Goal: Transaction & Acquisition: Purchase product/service

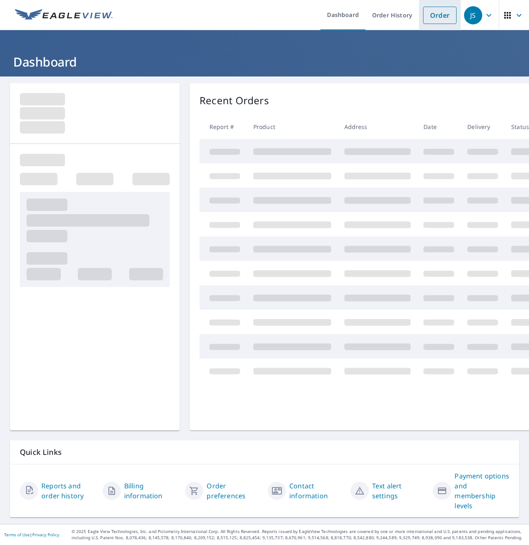
click at [436, 17] on link "Order" at bounding box center [440, 15] width 34 height 17
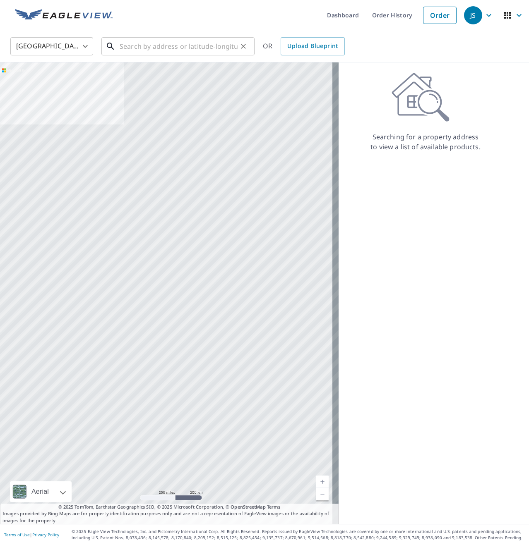
click at [210, 46] on input "text" at bounding box center [179, 46] width 118 height 23
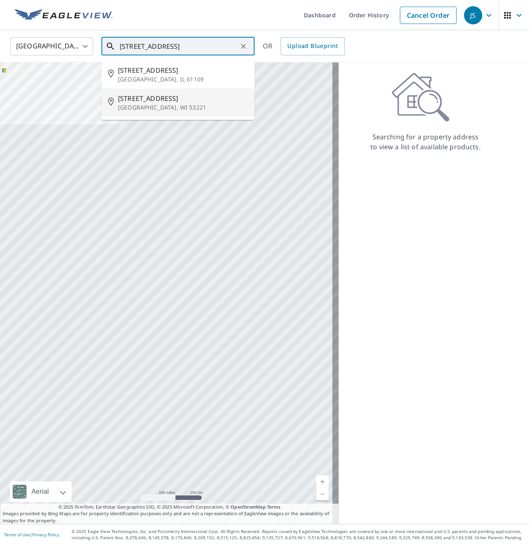
click at [166, 115] on li "[STREET_ADDRESS]" at bounding box center [177, 103] width 153 height 28
type input "[STREET_ADDRESS]"
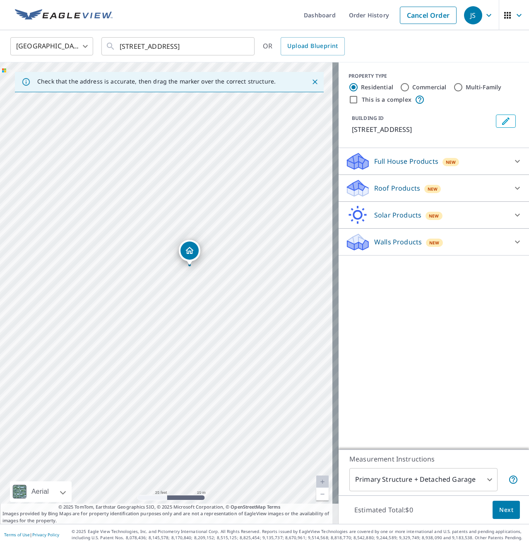
drag, startPoint x: 168, startPoint y: 314, endPoint x: 227, endPoint y: 236, distance: 97.6
click at [227, 236] on div "[STREET_ADDRESS]" at bounding box center [169, 293] width 339 height 462
click at [409, 184] on p "Roof Products" at bounding box center [397, 188] width 46 height 10
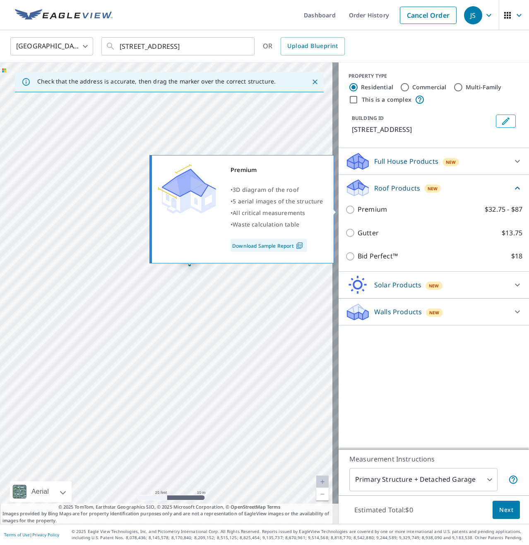
click at [365, 206] on p "Premium" at bounding box center [372, 209] width 29 height 10
click at [358, 206] on input "Premium $32.75 - $87" at bounding box center [351, 210] width 12 height 10
checkbox input "true"
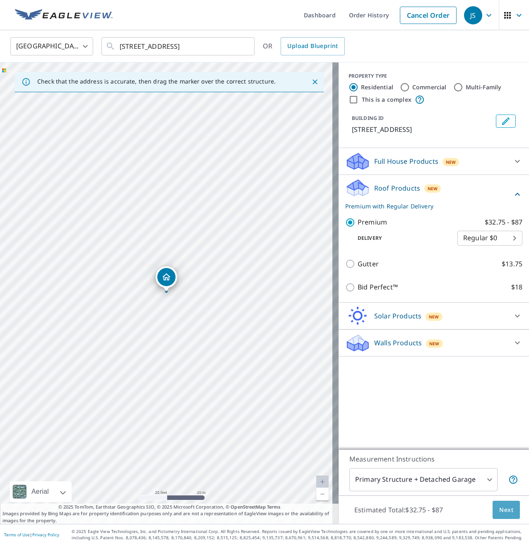
click at [503, 514] on span "Next" at bounding box center [506, 510] width 14 height 10
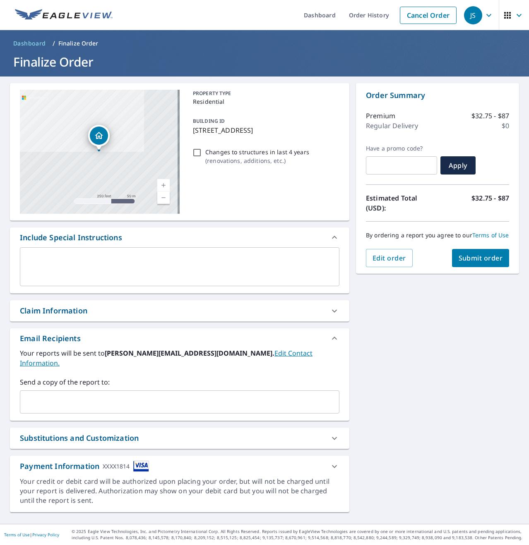
click at [488, 261] on button "Submit order" at bounding box center [481, 258] width 58 height 18
